Goal: Navigation & Orientation: Understand site structure

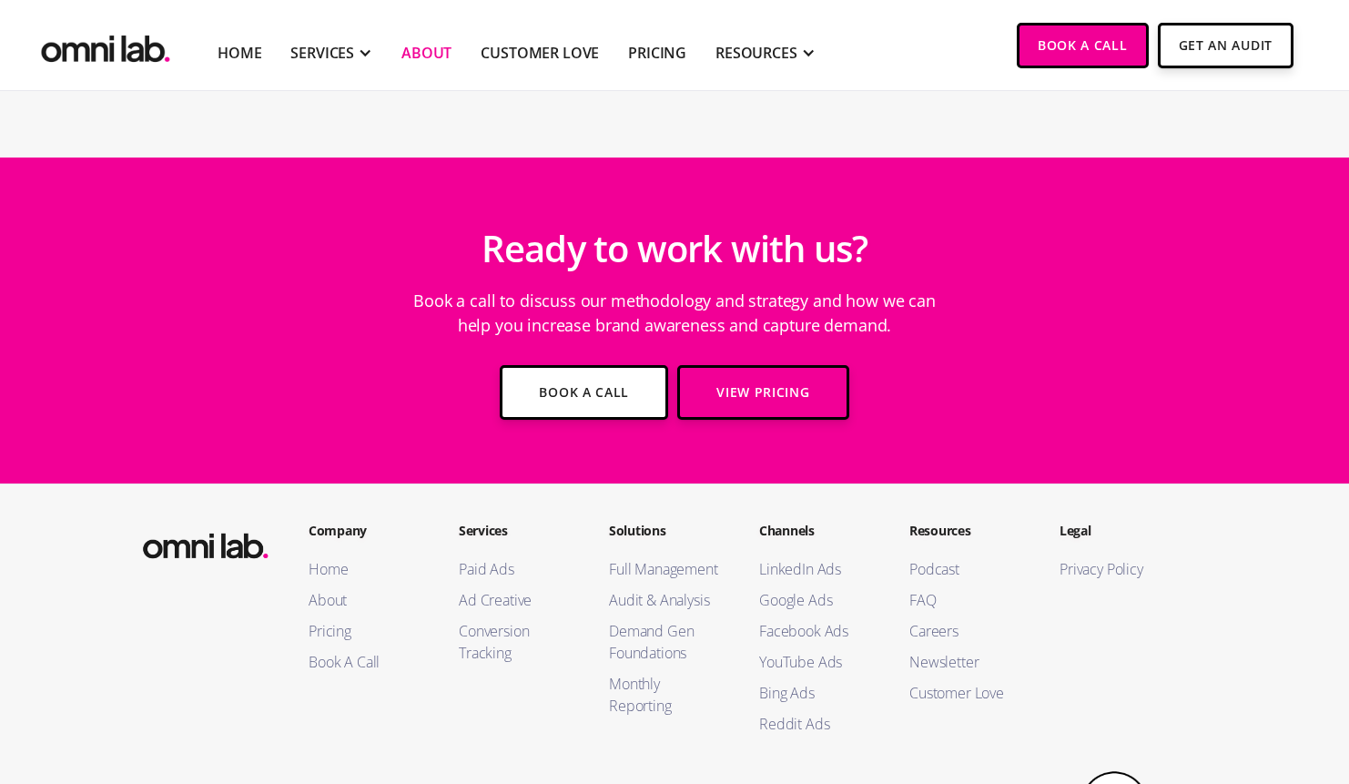
scroll to position [3388, 0]
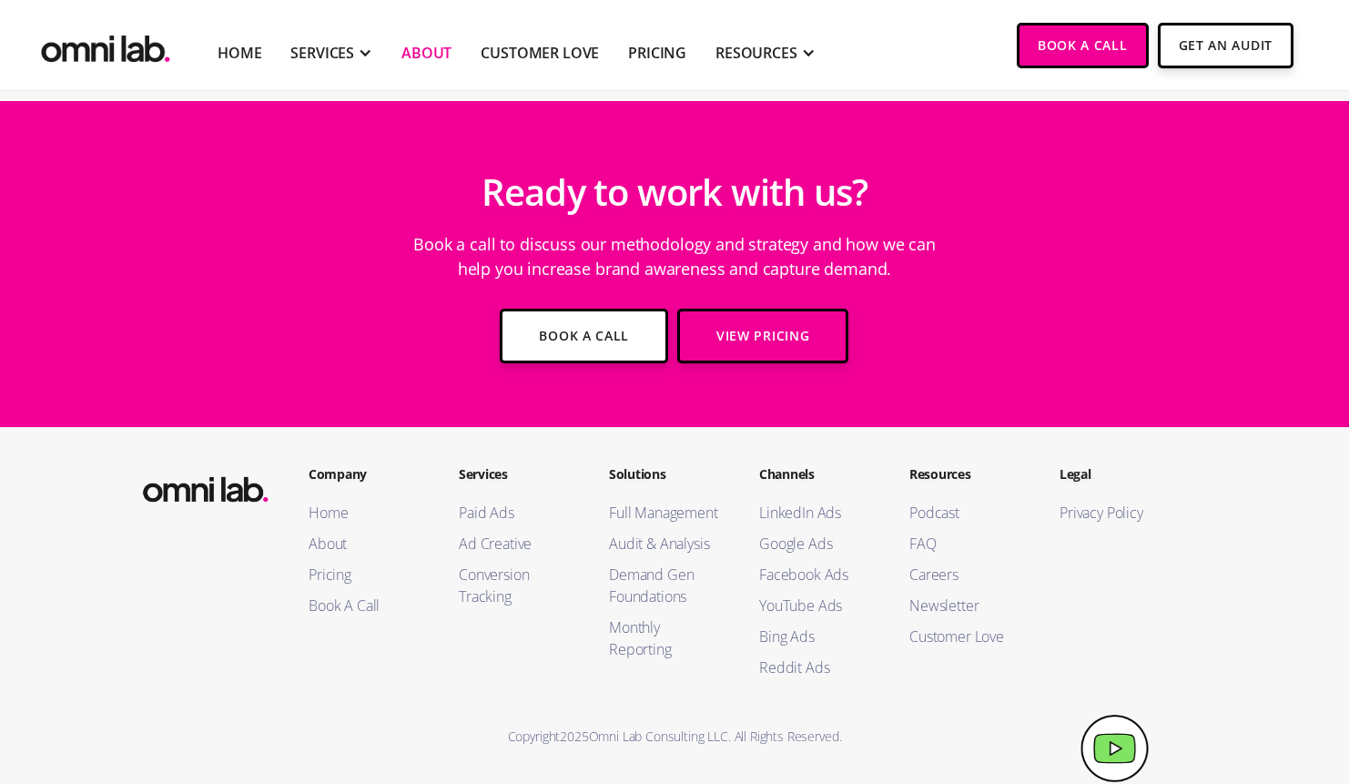
click at [104, 56] on img "home" at bounding box center [105, 45] width 137 height 45
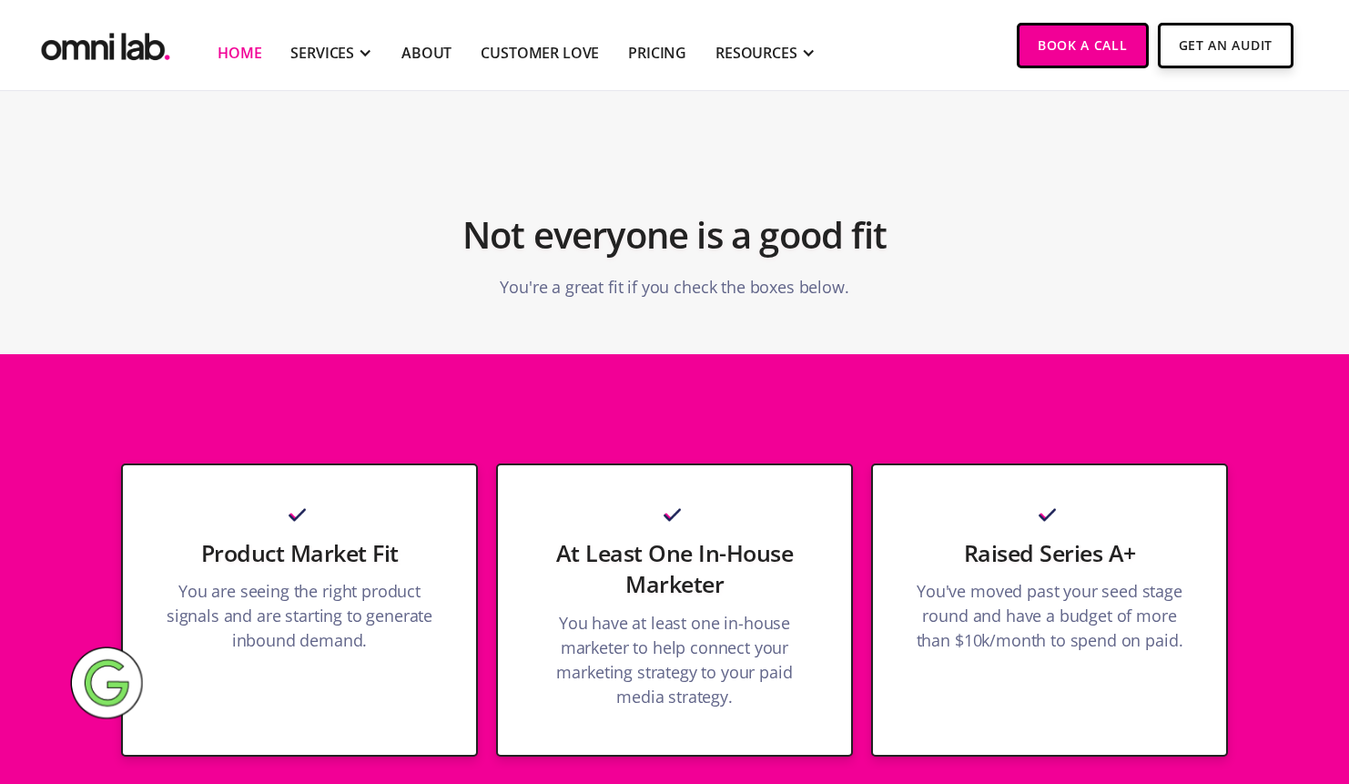
scroll to position [4774, 0]
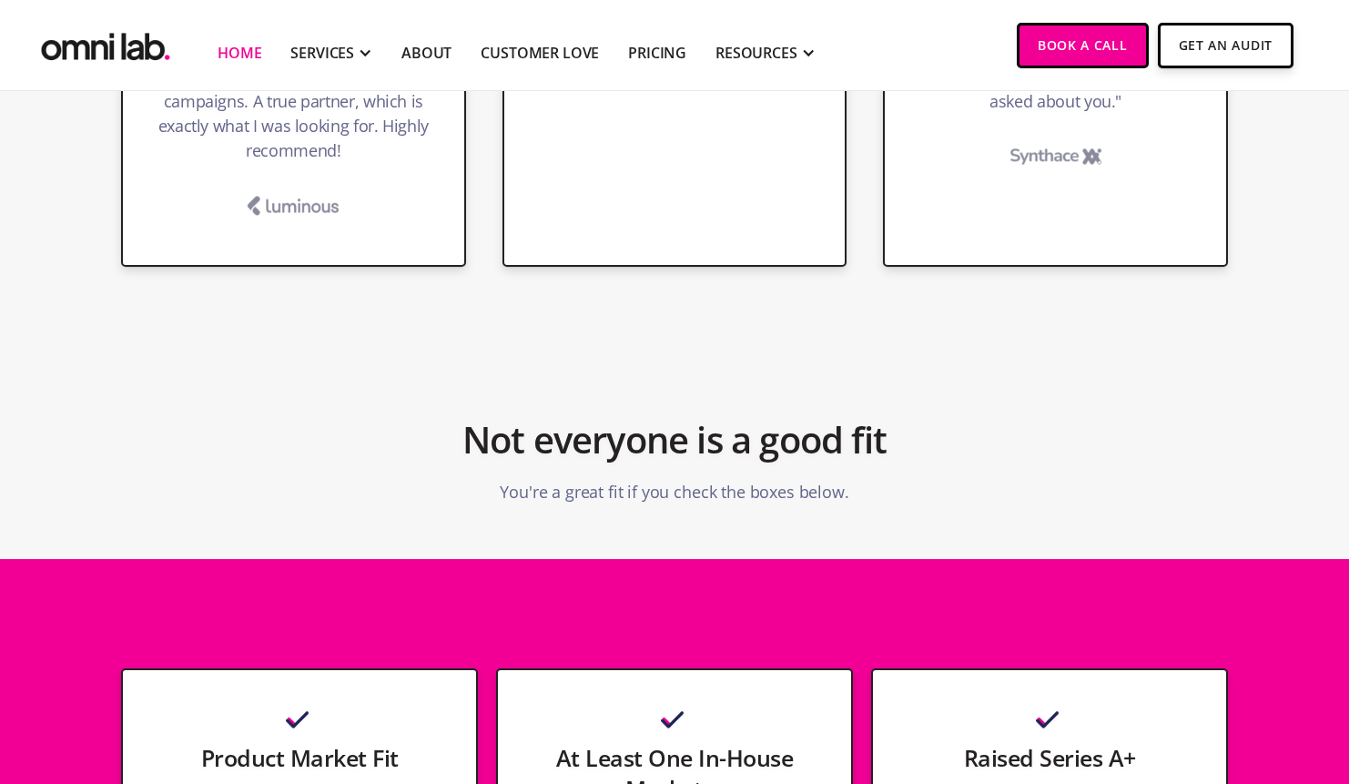
click at [705, 471] on p "You're a great fit if you check the boxes below." at bounding box center [674, 492] width 349 height 43
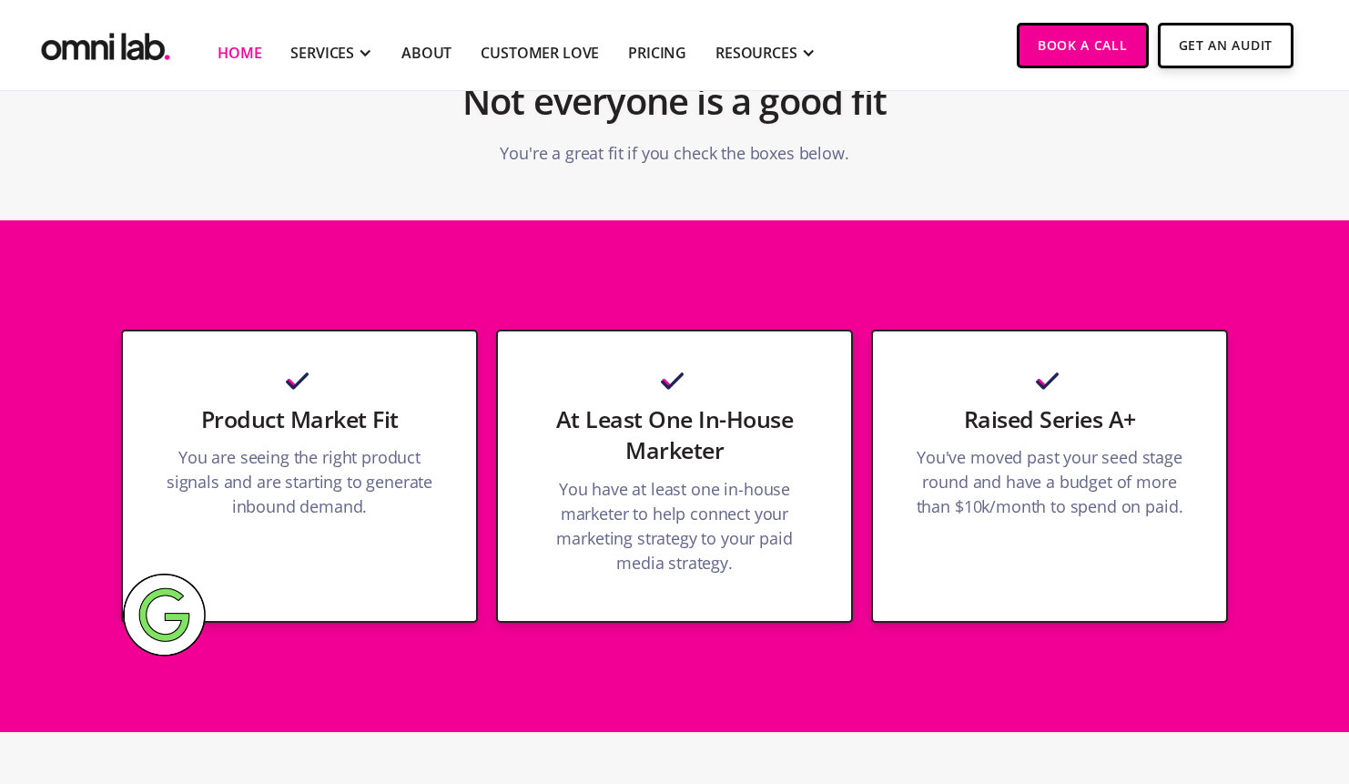
scroll to position [5119, 0]
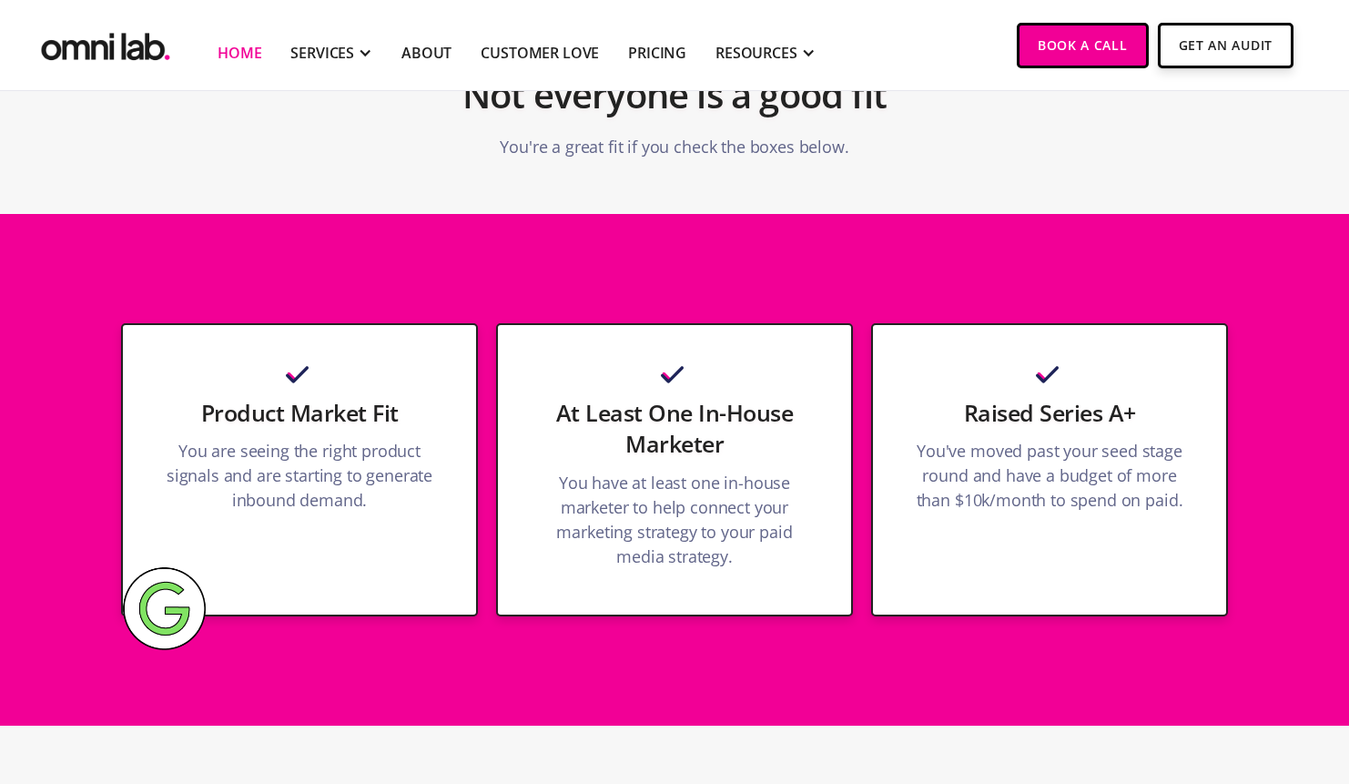
click at [375, 439] on p "You are seeing the right product signals and are starting to generate inbound d…" at bounding box center [299, 480] width 280 height 83
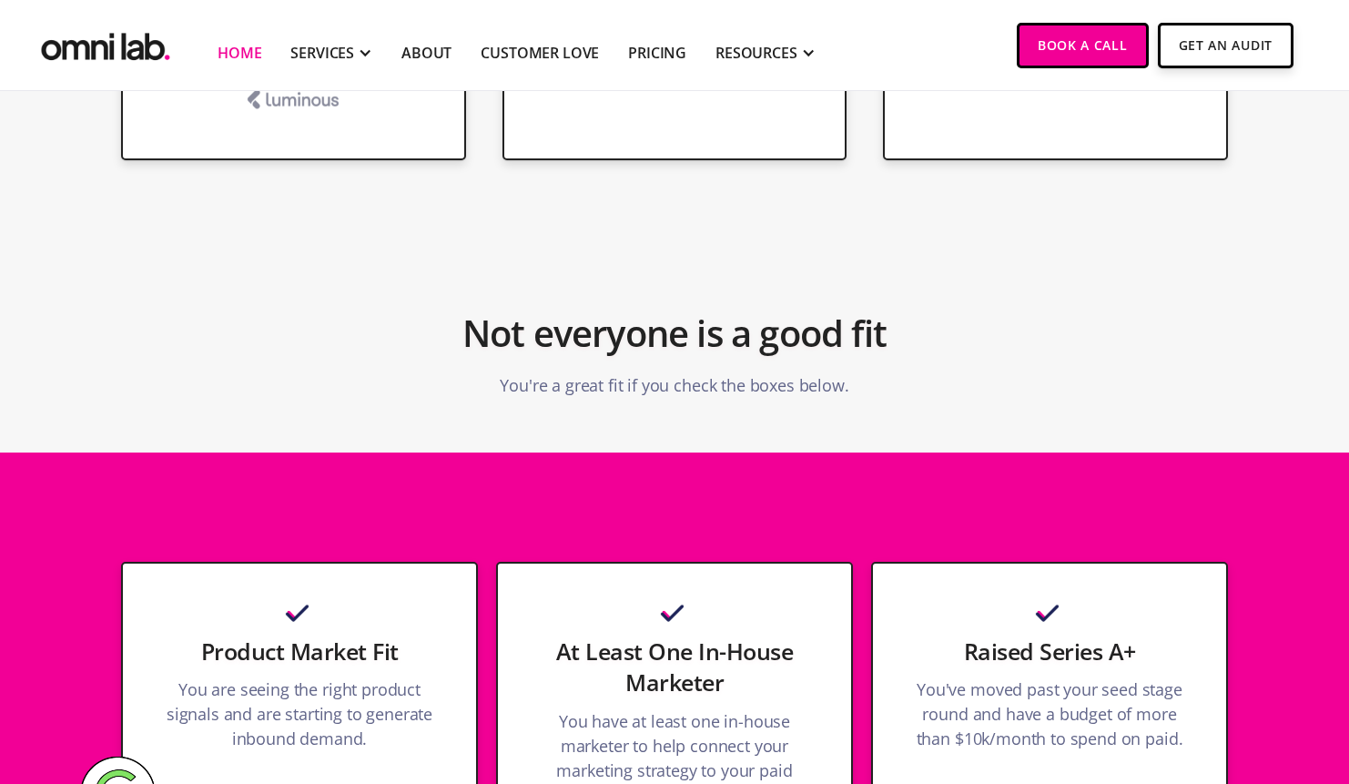
scroll to position [4879, 0]
